Goal: Information Seeking & Learning: Learn about a topic

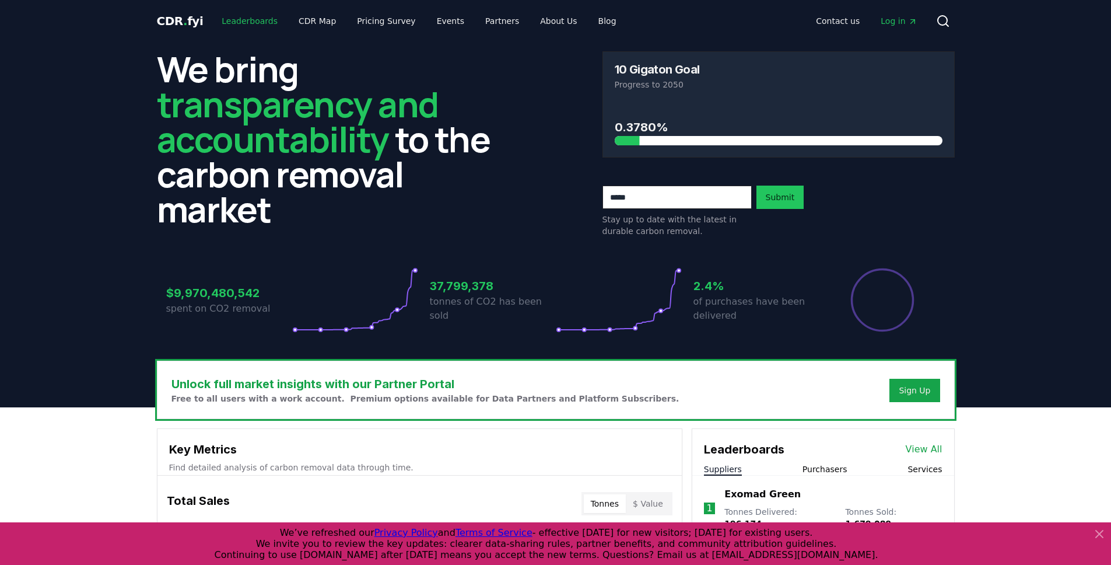
click at [231, 25] on link "Leaderboards" at bounding box center [249, 21] width 75 height 21
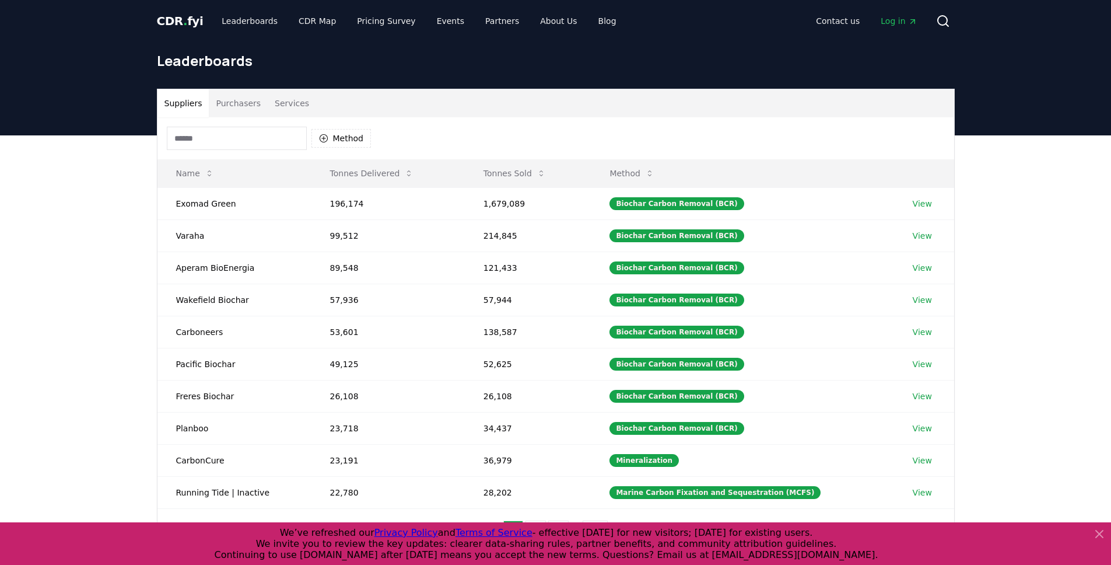
click at [296, 102] on button "Services" at bounding box center [292, 103] width 48 height 28
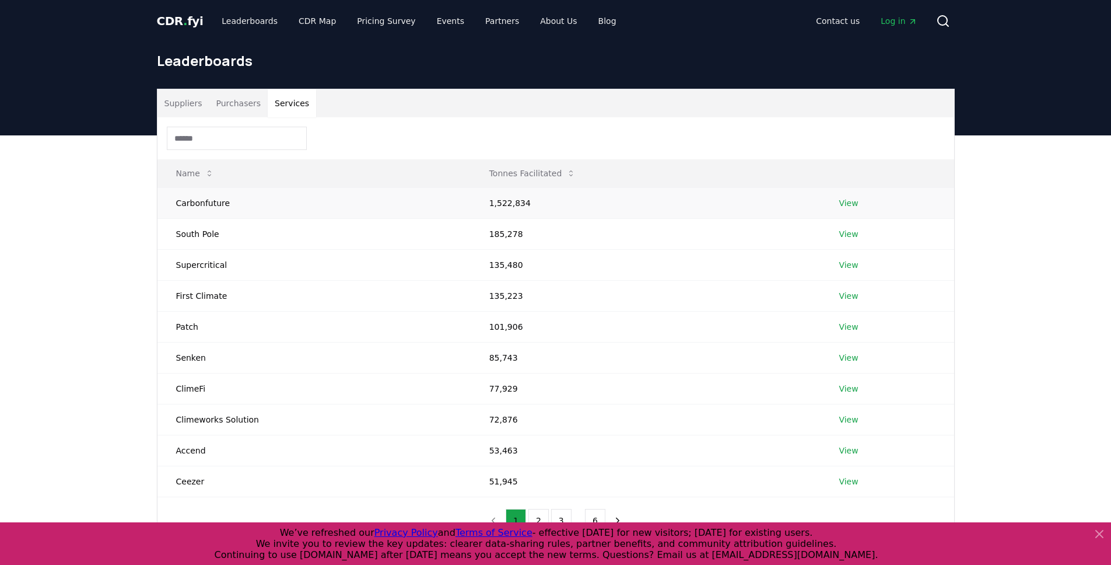
drag, startPoint x: 509, startPoint y: 198, endPoint x: 540, endPoint y: 199, distance: 30.9
click at [510, 198] on td "1,522,834" at bounding box center [646, 202] width 350 height 31
click at [844, 203] on link "View" at bounding box center [848, 203] width 19 height 12
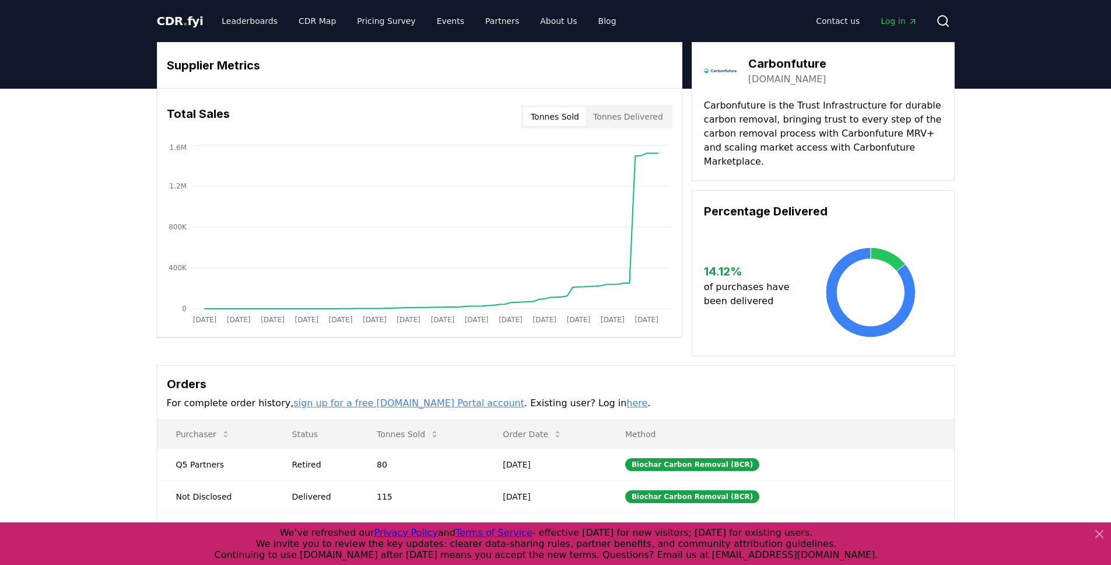
click at [184, 15] on span "CDR . fyi" at bounding box center [180, 21] width 47 height 14
